Goal: Task Accomplishment & Management: Complete application form

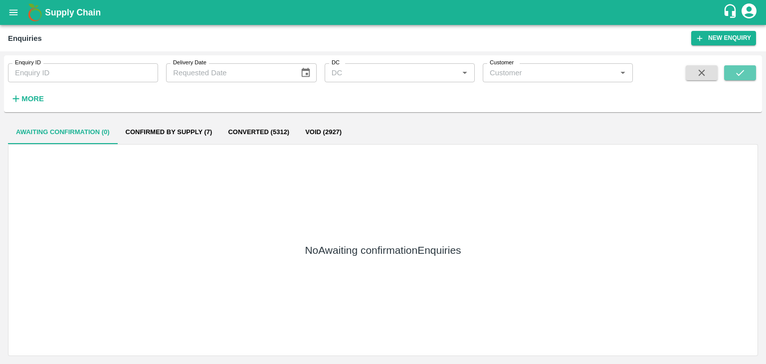
click at [739, 77] on icon "submit" at bounding box center [739, 72] width 11 height 11
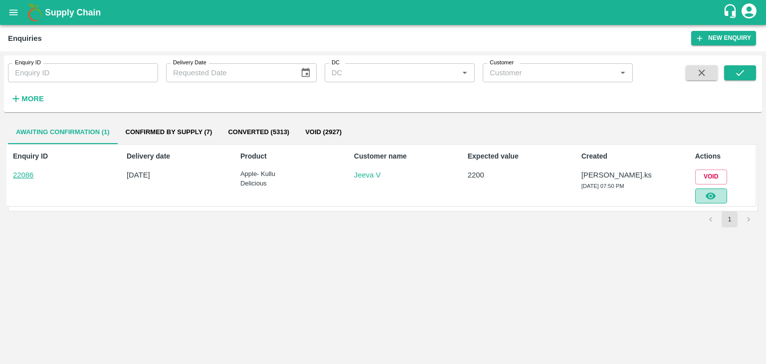
click at [716, 197] on button "button" at bounding box center [711, 195] width 32 height 15
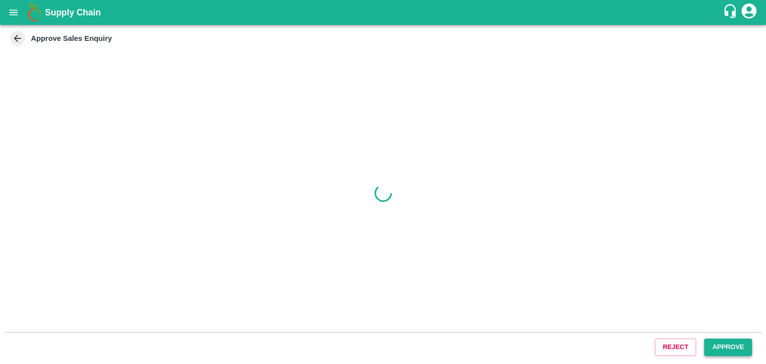
click at [730, 350] on button "Approve" at bounding box center [728, 347] width 48 height 17
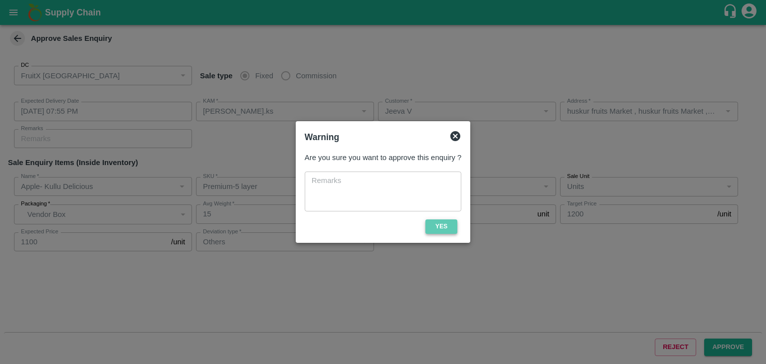
type input "[DATE] 07:55 PM"
type input "[PERSON_NAME].ks"
type input "Jeeva V"
type input "huskur fruits Market , huskur fruits Market , [GEOGRAPHIC_DATA], [GEOGRAPHIC_DA…"
type input "Apple- Kullu Delicious"
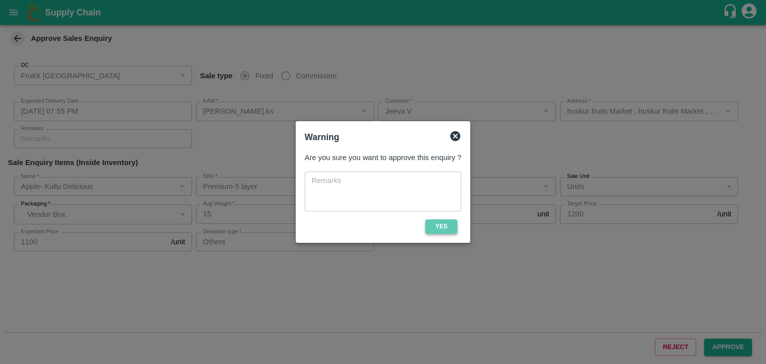
type input "Premium-5 layer"
type input "LP VGK1"
type input "Others"
click at [441, 221] on button "Yes" at bounding box center [441, 226] width 32 height 14
